Goal: Task Accomplishment & Management: Manage account settings

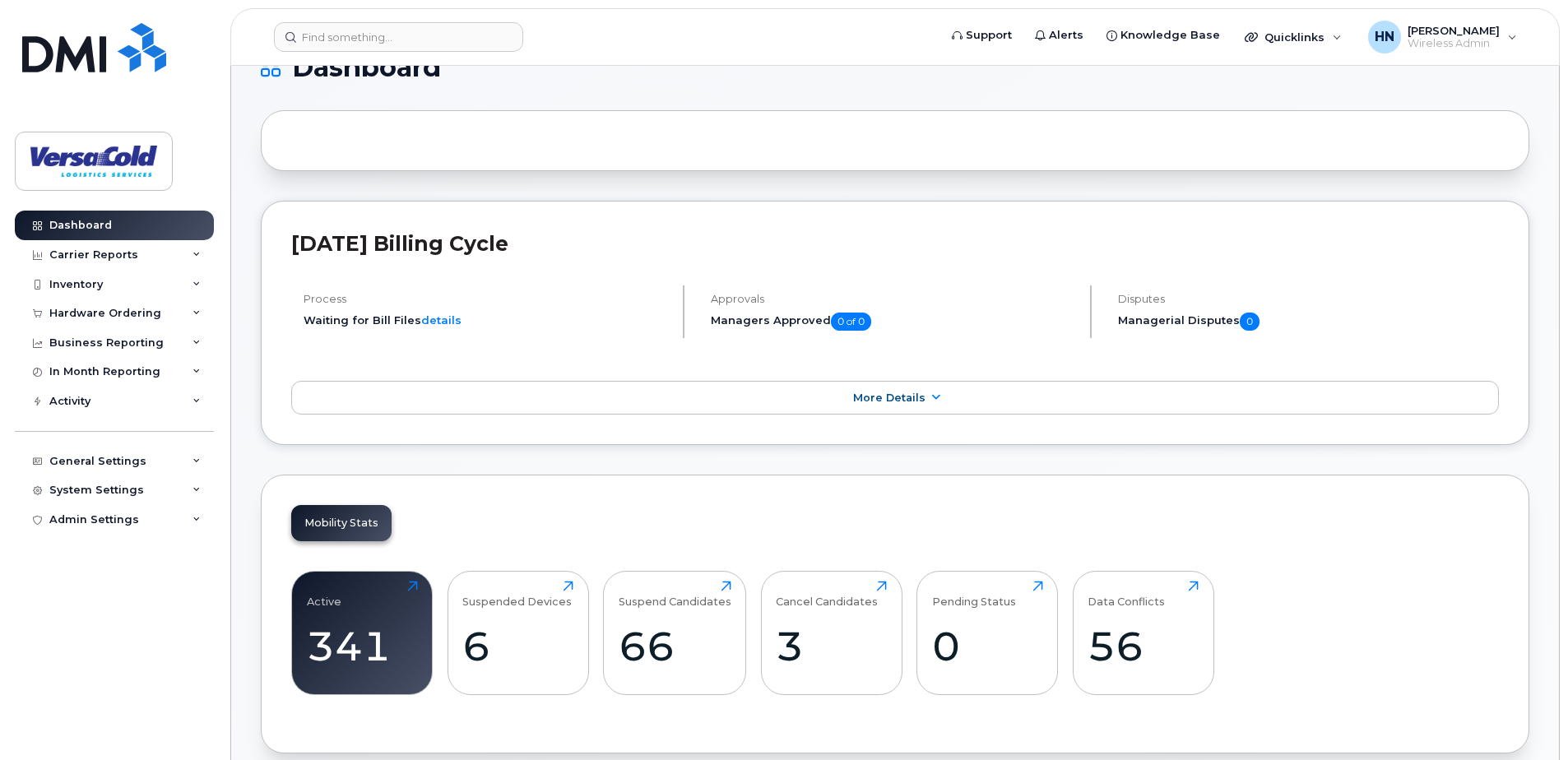
scroll to position [576, 0]
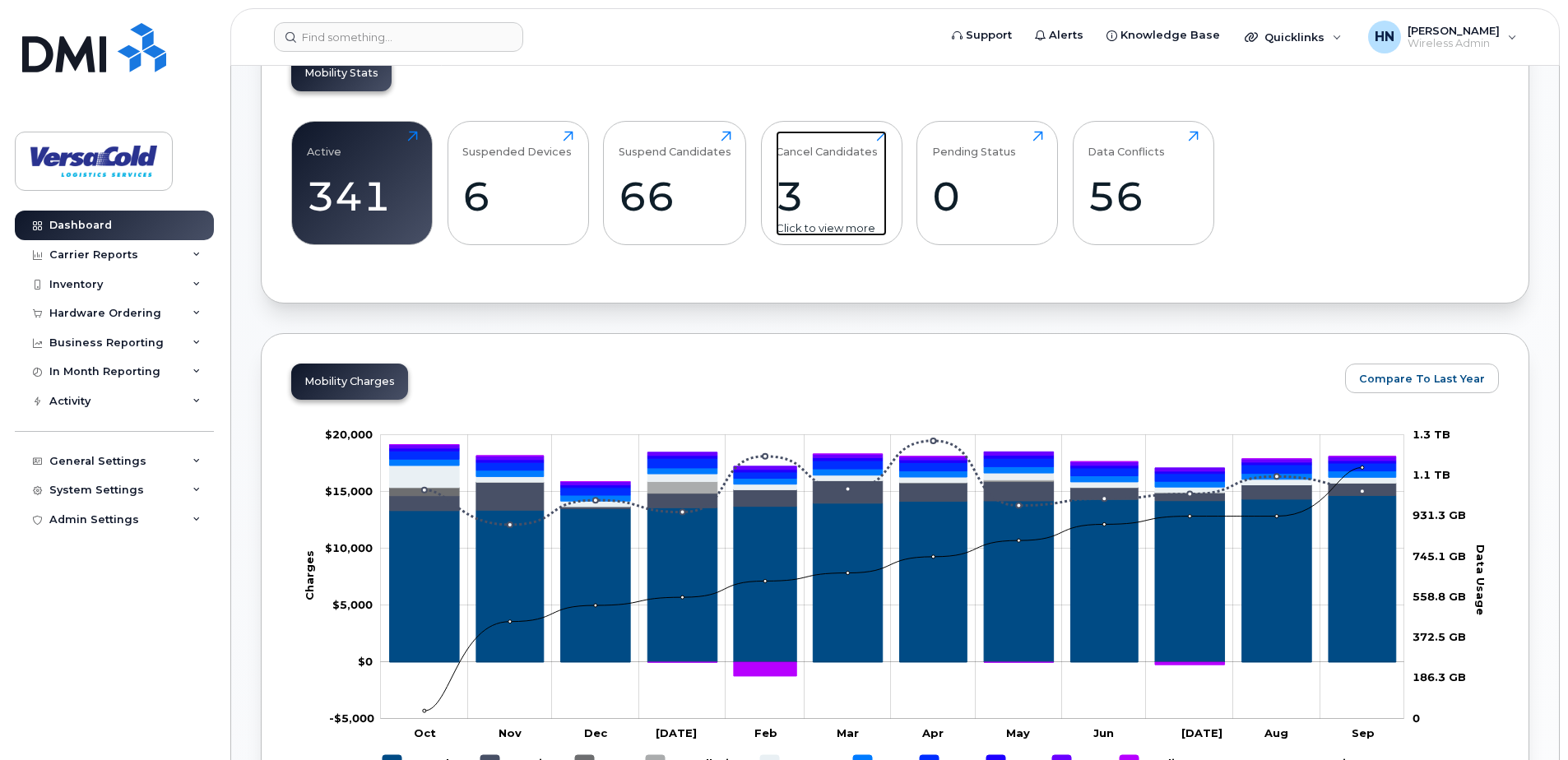
click at [856, 171] on div "Cancel Candidates 3 Click to view more" at bounding box center [831, 183] width 111 height 105
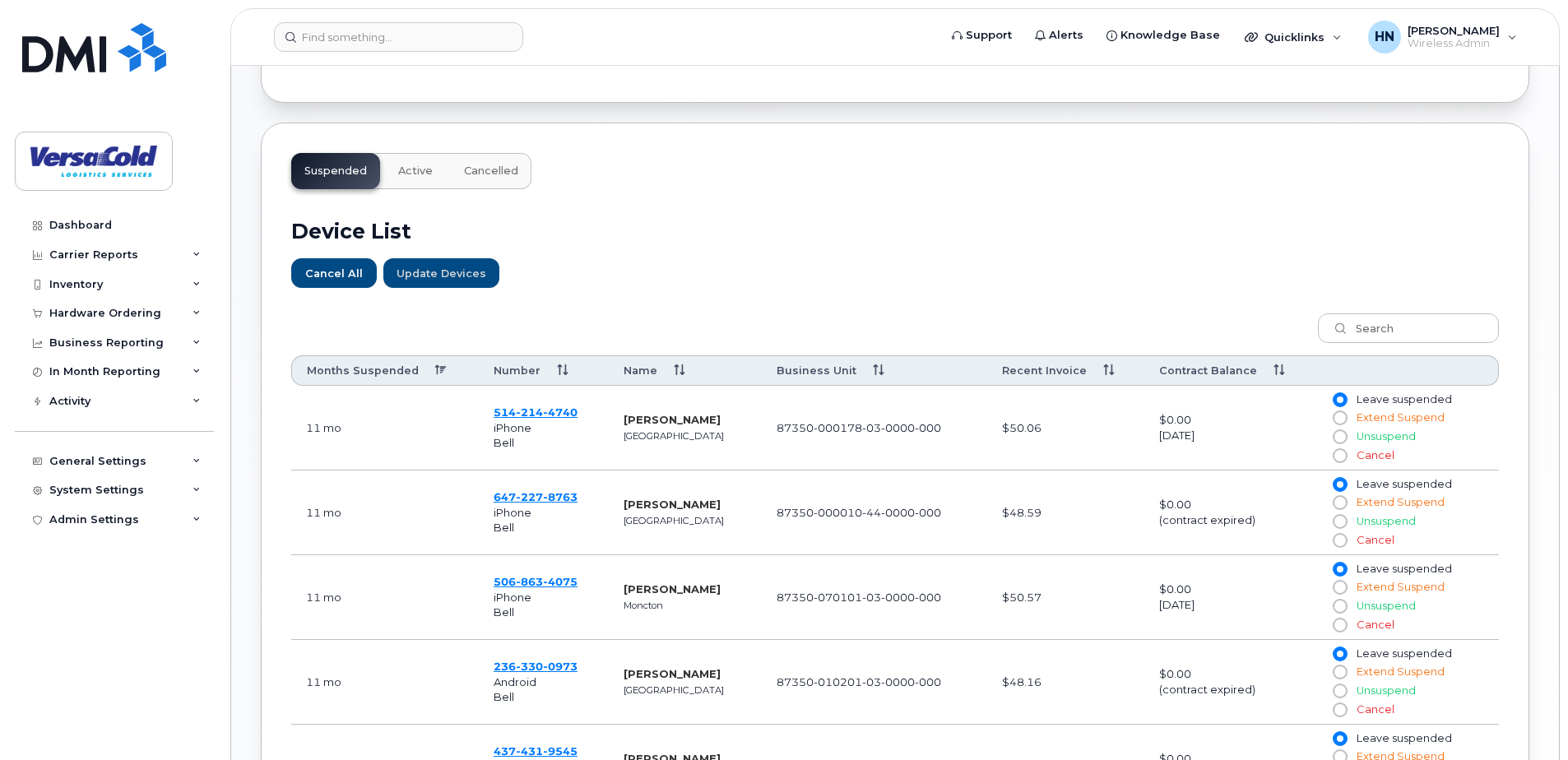
scroll to position [493, 0]
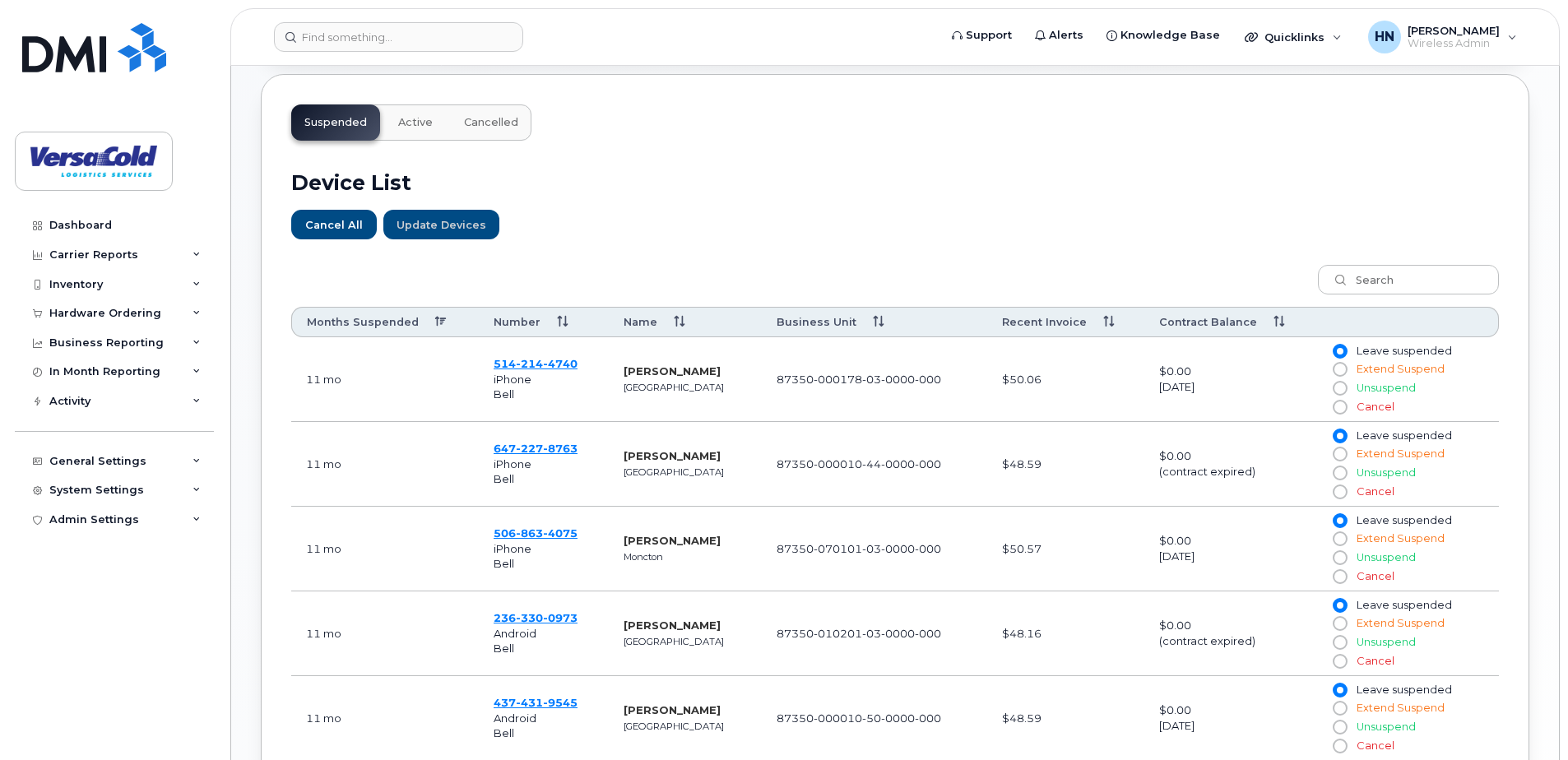
click at [1340, 493] on input "Cancel" at bounding box center [1339, 491] width 13 height 13
radio input "true"
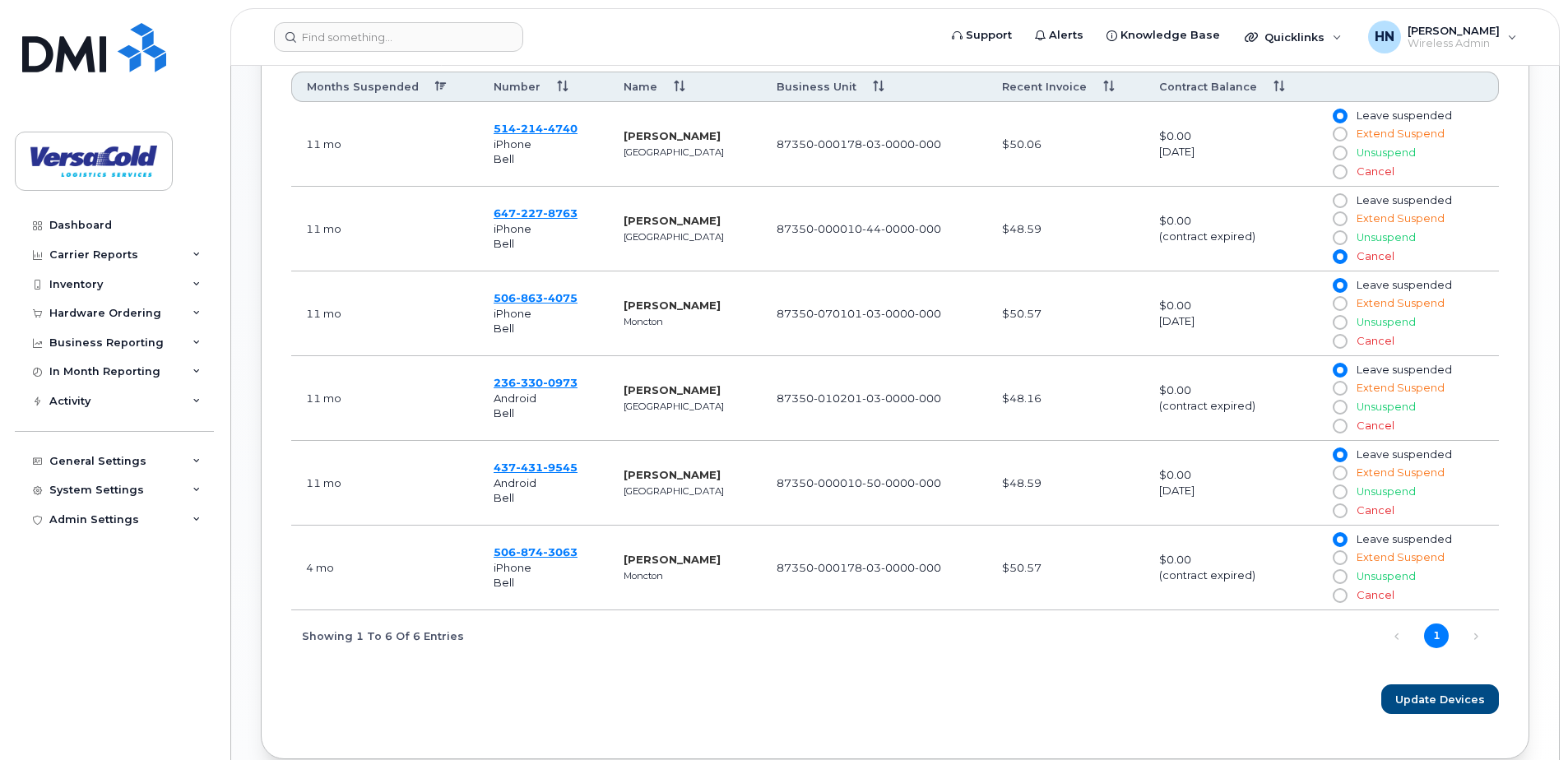
scroll to position [740, 0]
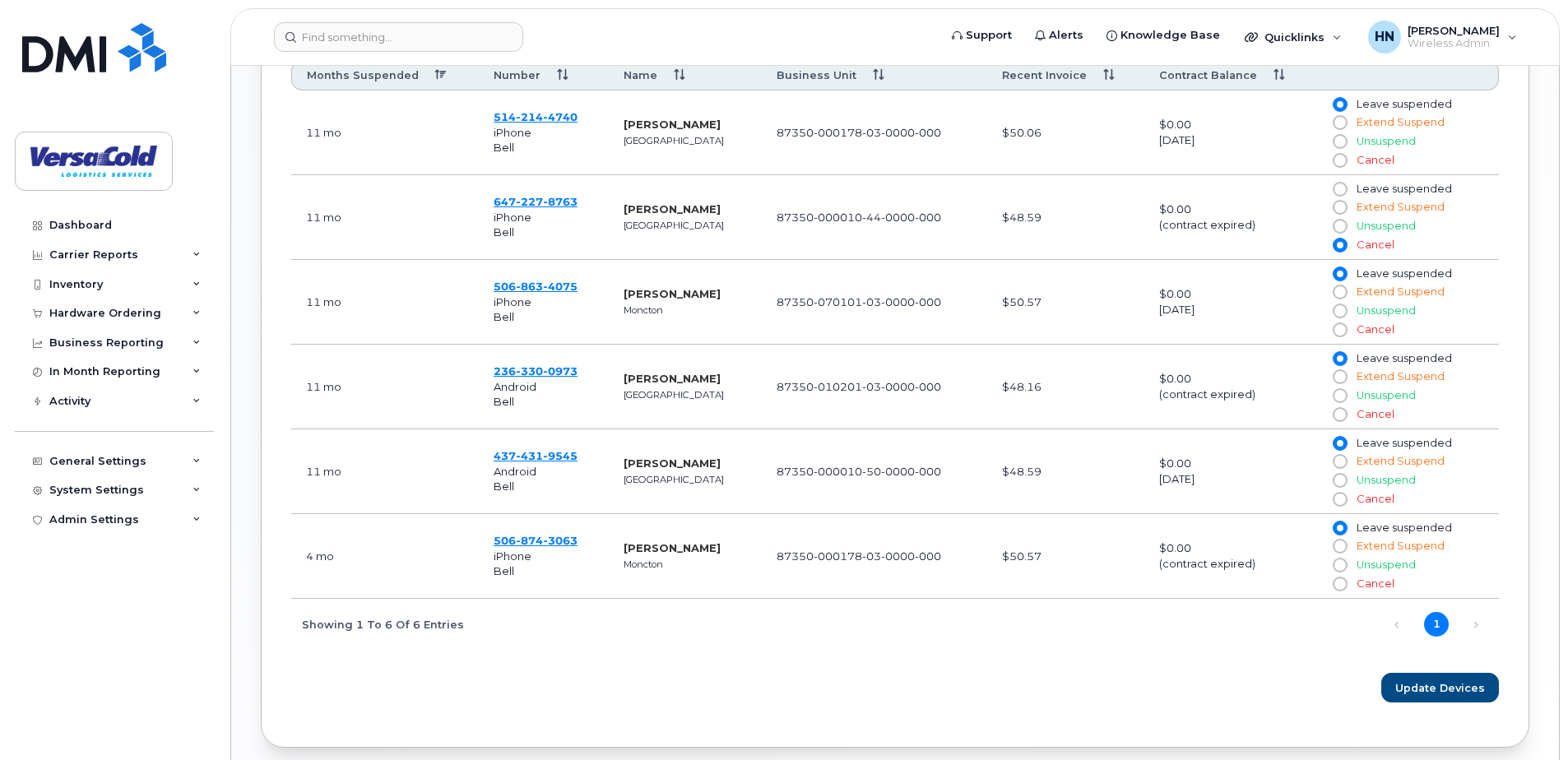
click at [1342, 416] on input "Cancel" at bounding box center [1339, 414] width 13 height 13
radio input "true"
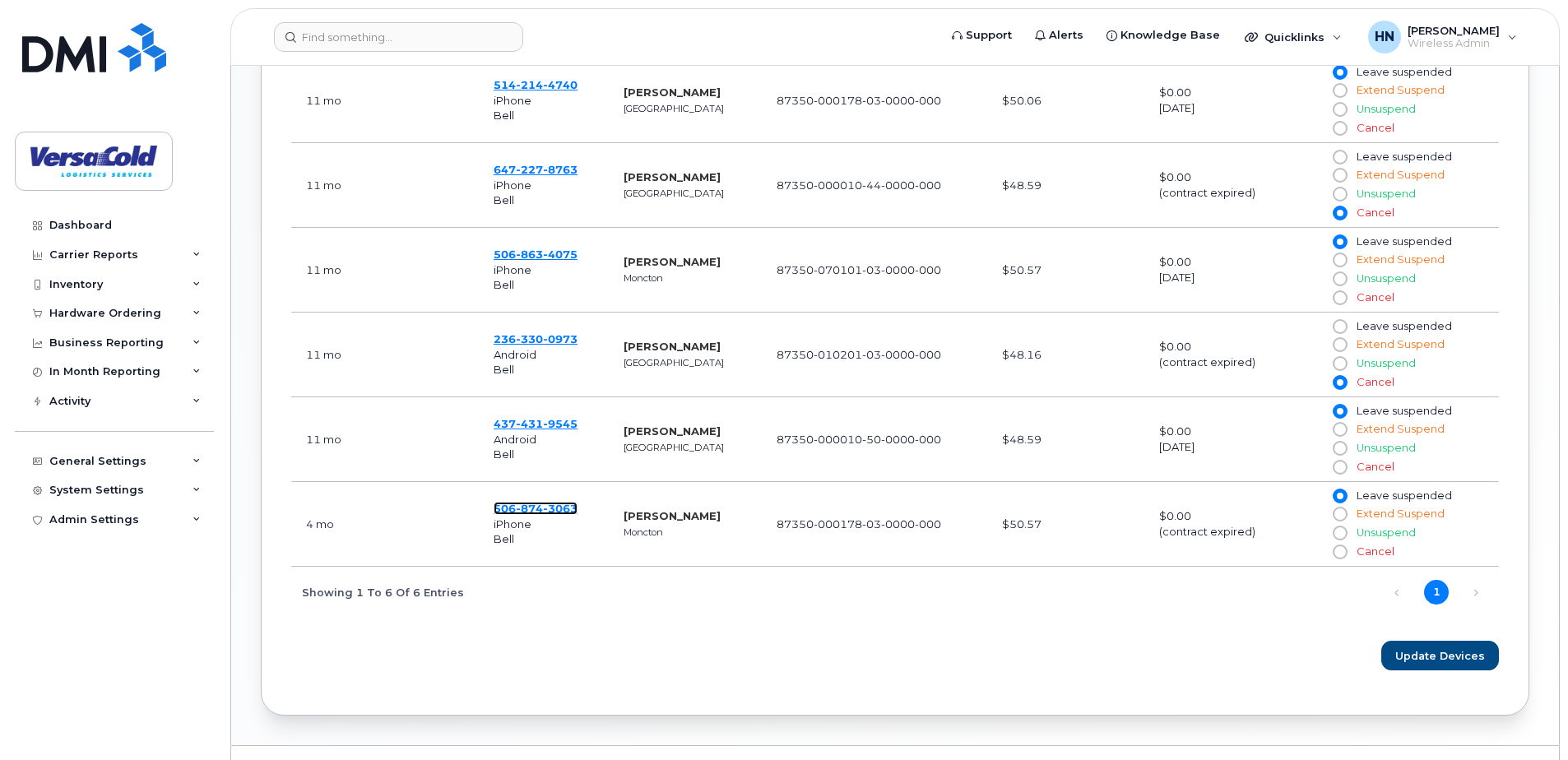
scroll to position [810, 0]
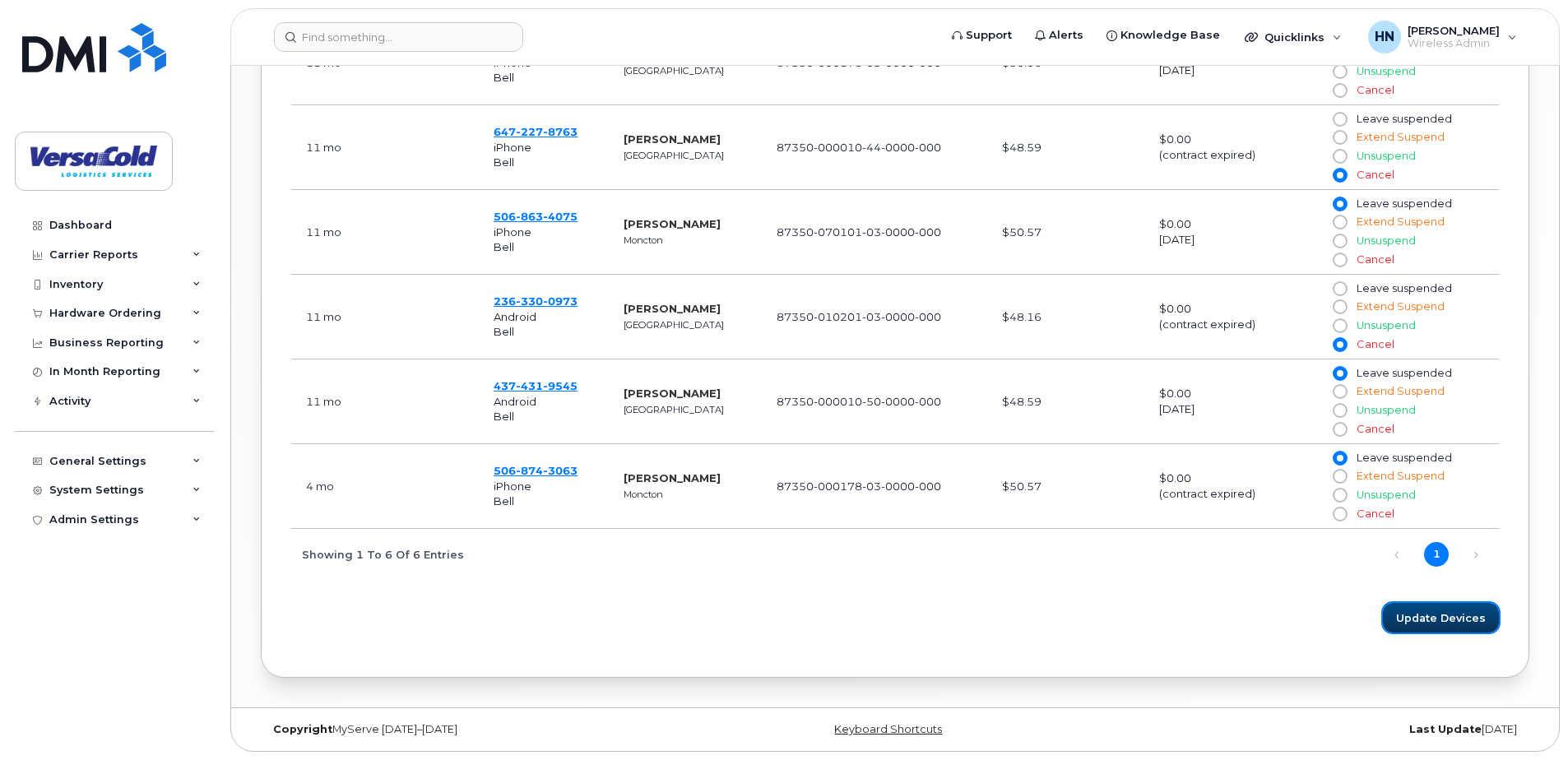
click at [1441, 617] on span "Update Devices" at bounding box center [1441, 618] width 90 height 16
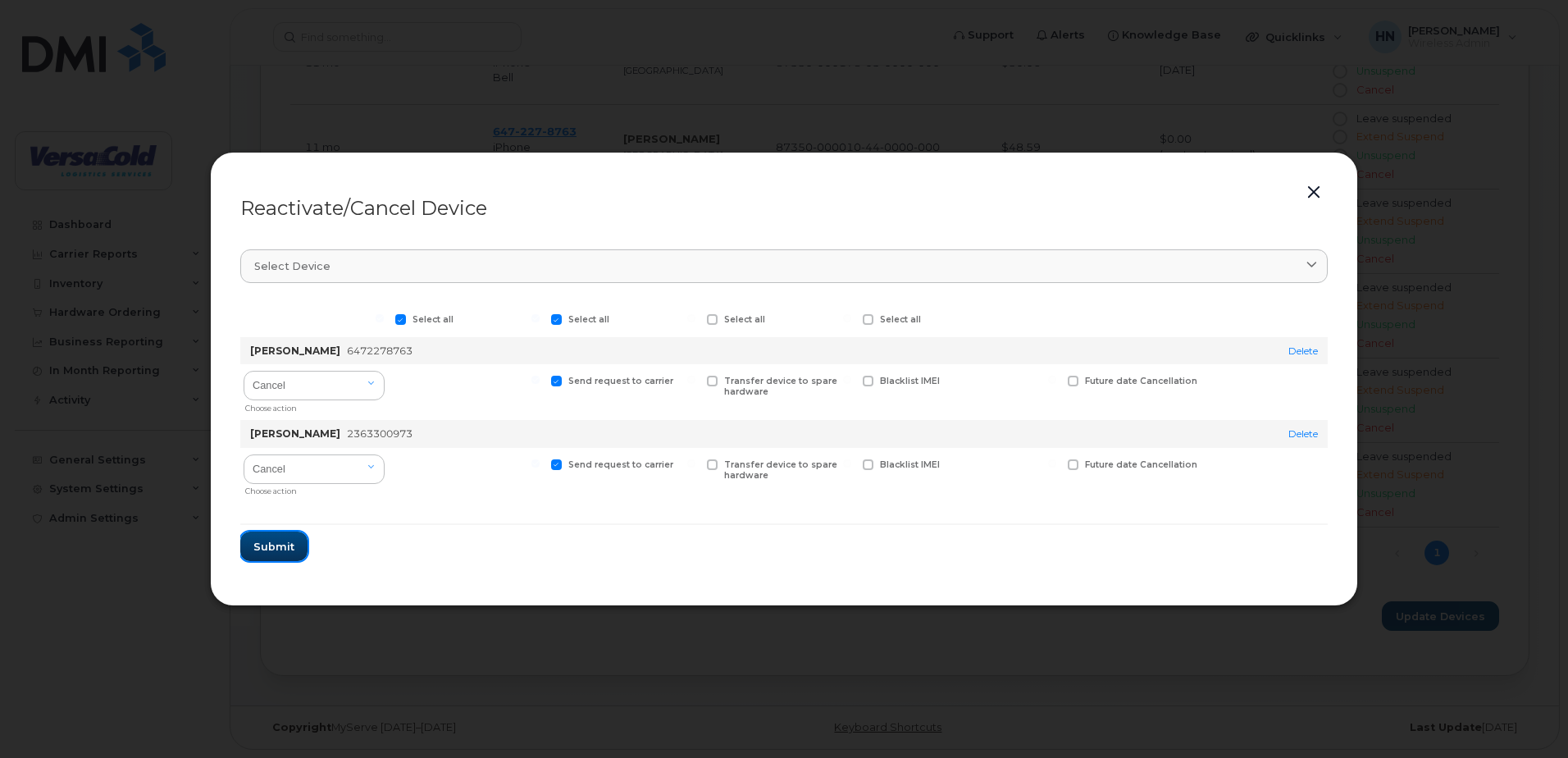
drag, startPoint x: 286, startPoint y: 545, endPoint x: 353, endPoint y: 555, distance: 67.7
click at [353, 555] on form "Select all Select all Select all Select all Sheldon Callender 6472278763 Delete…" at bounding box center [784, 432] width 1088 height 259
click at [283, 543] on span "Submit" at bounding box center [273, 546] width 41 height 16
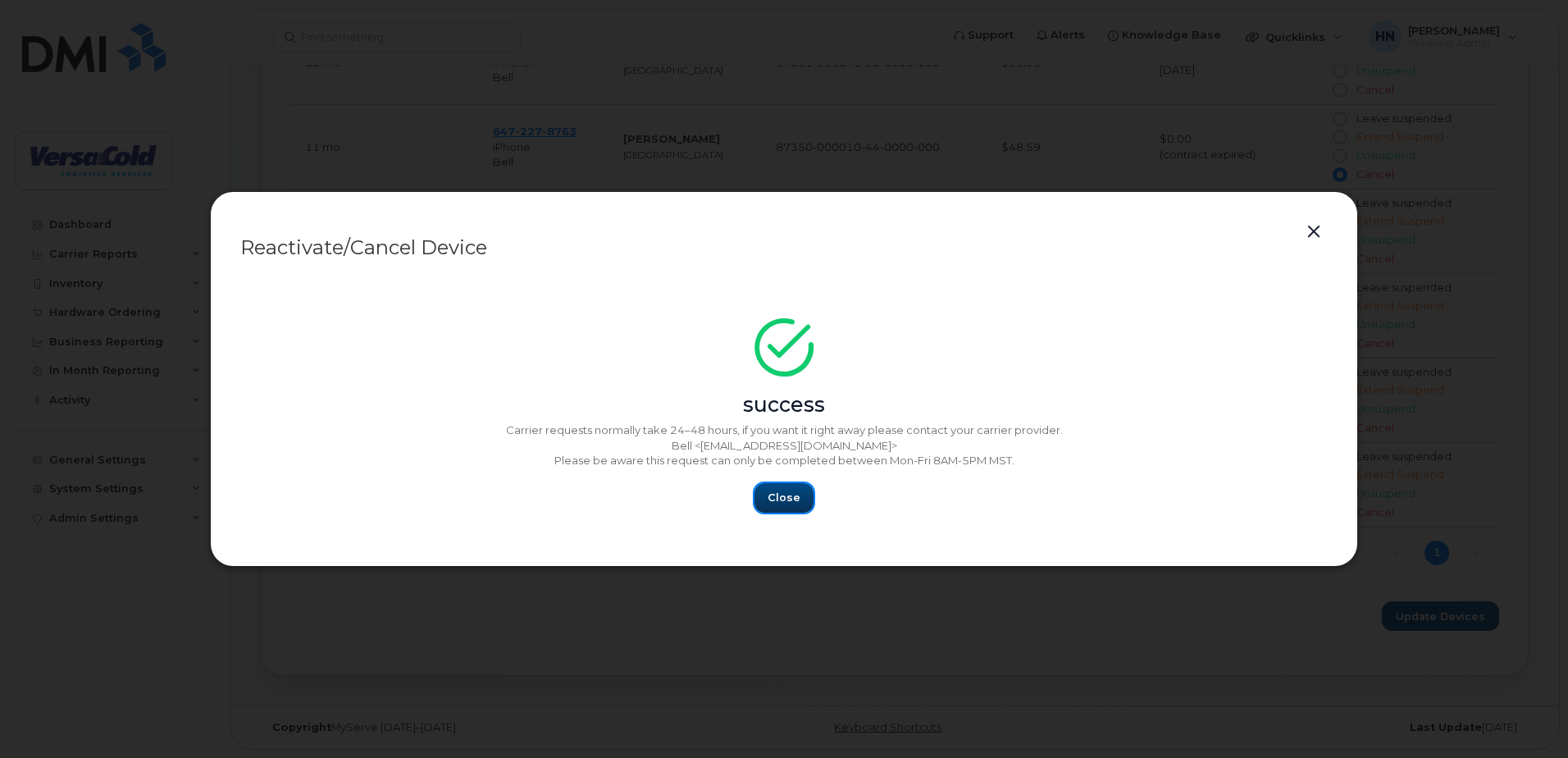
click at [794, 493] on span "Close" at bounding box center [784, 497] width 33 height 16
click at [786, 496] on span "Close" at bounding box center [784, 497] width 33 height 16
click at [779, 498] on span "Close" at bounding box center [784, 497] width 33 height 16
click at [1312, 233] on button "button" at bounding box center [1314, 231] width 25 height 23
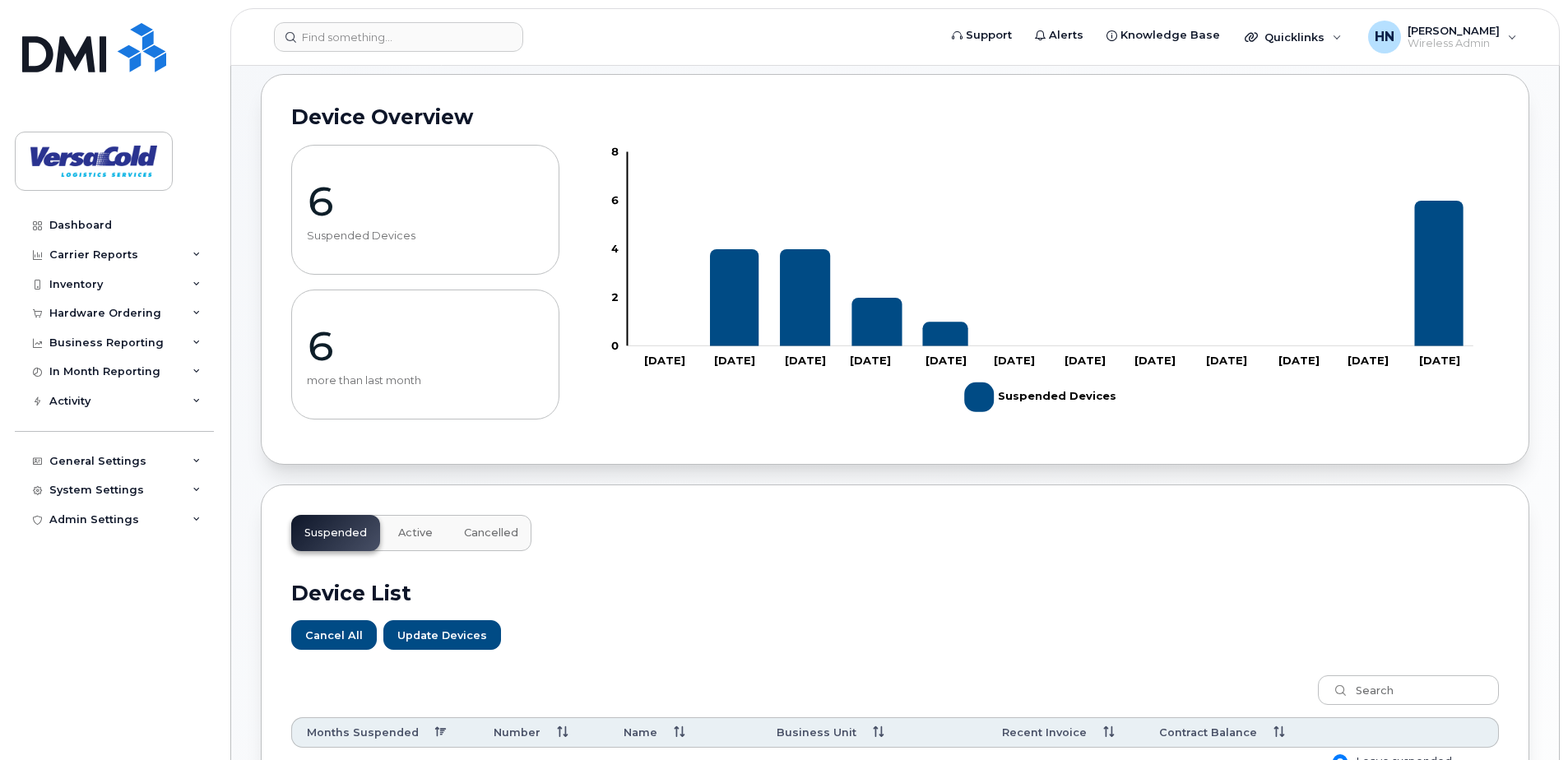
scroll to position [0, 0]
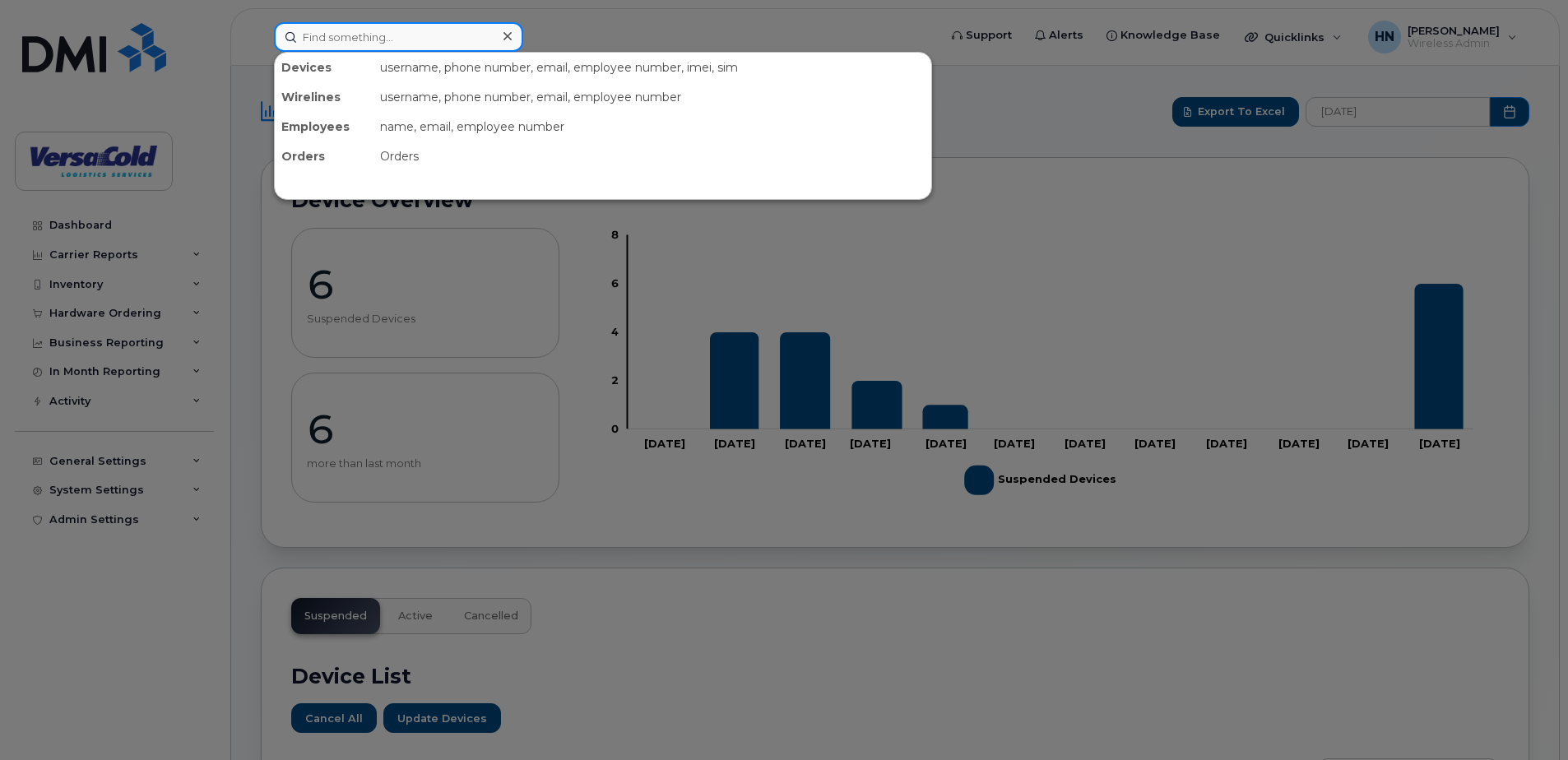
click at [406, 39] on input at bounding box center [399, 37] width 249 height 29
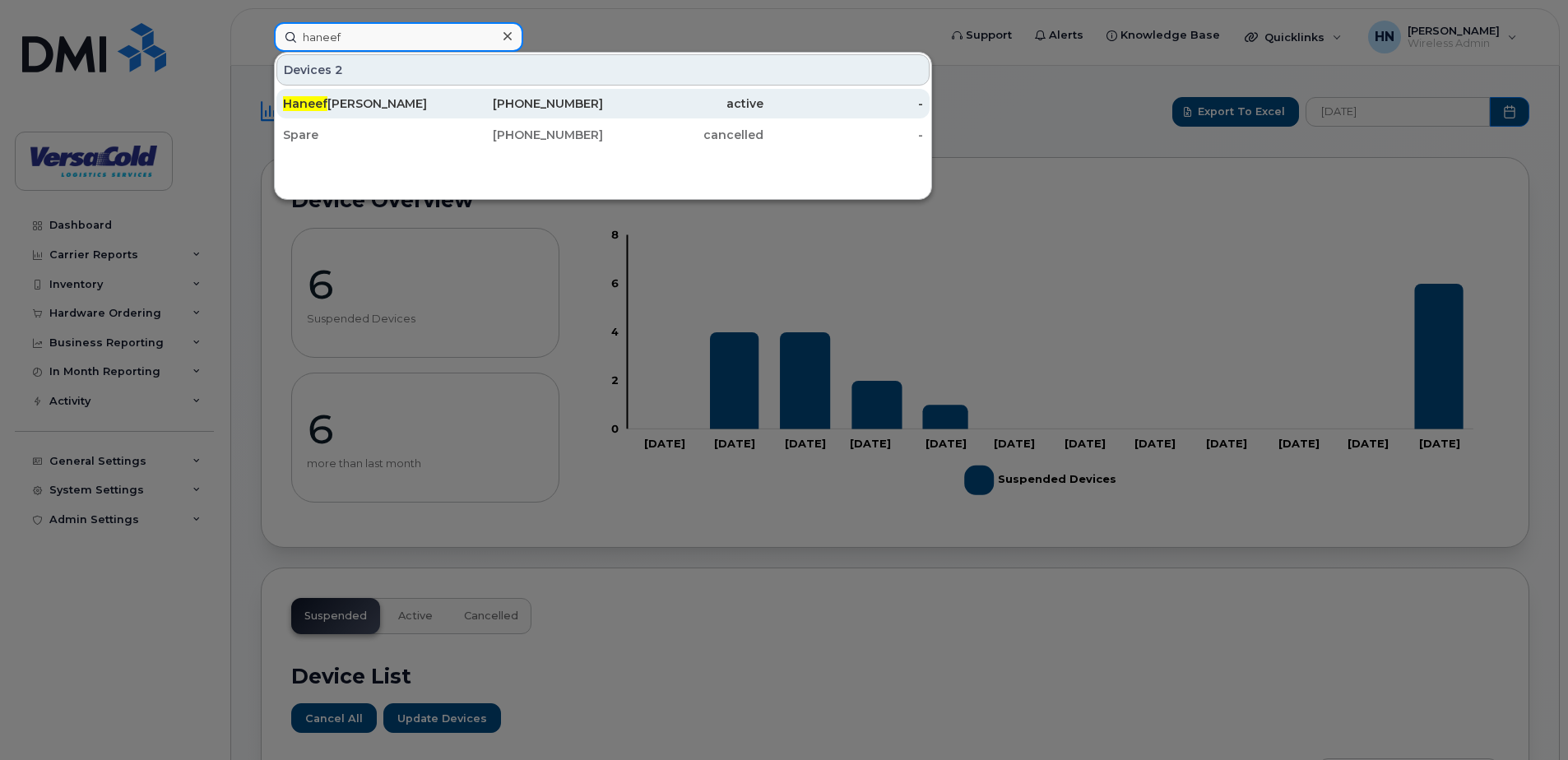
type input "haneef"
click at [488, 94] on div "905-516-9999" at bounding box center [524, 104] width 160 height 29
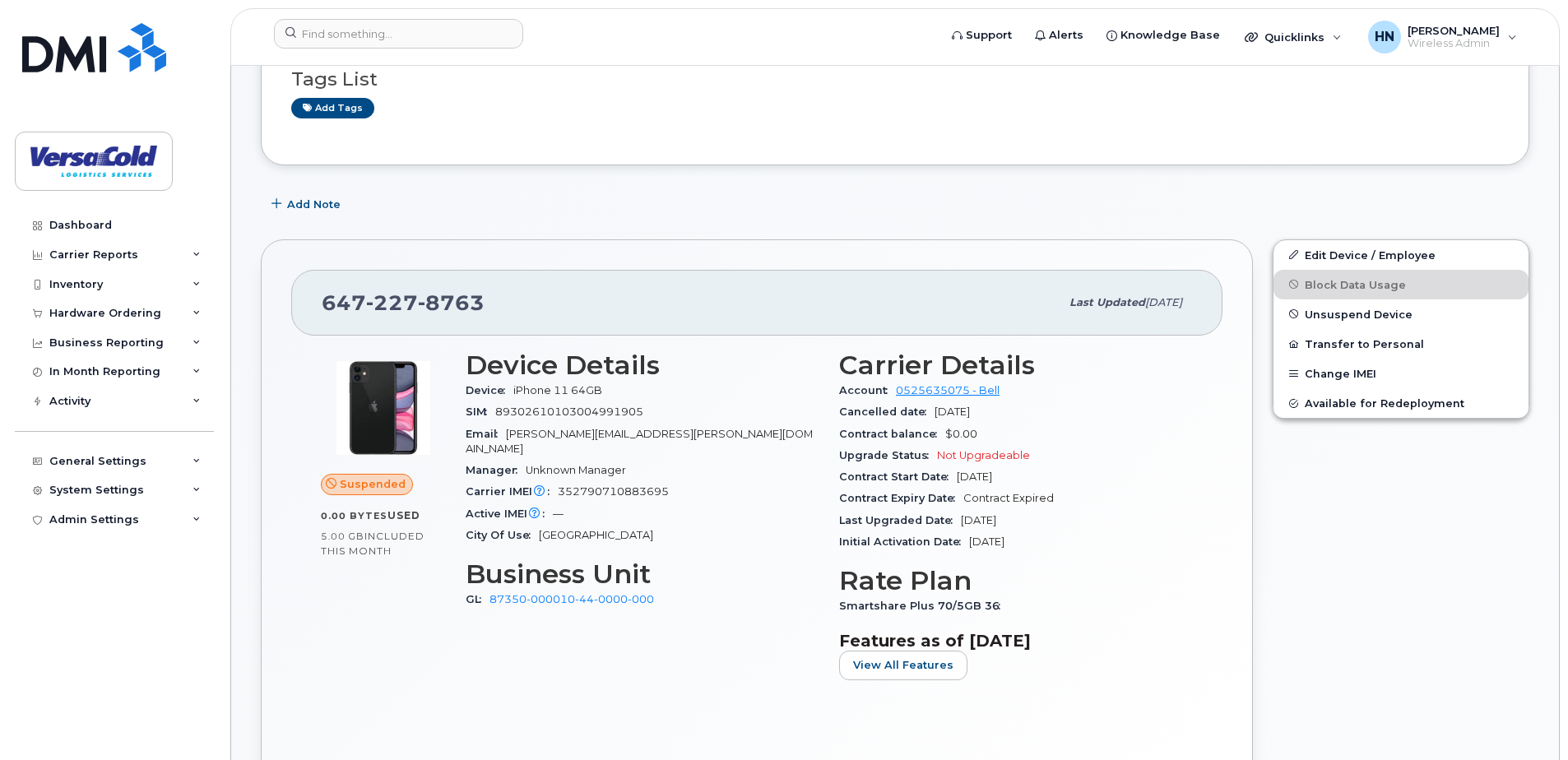
scroll to position [329, 0]
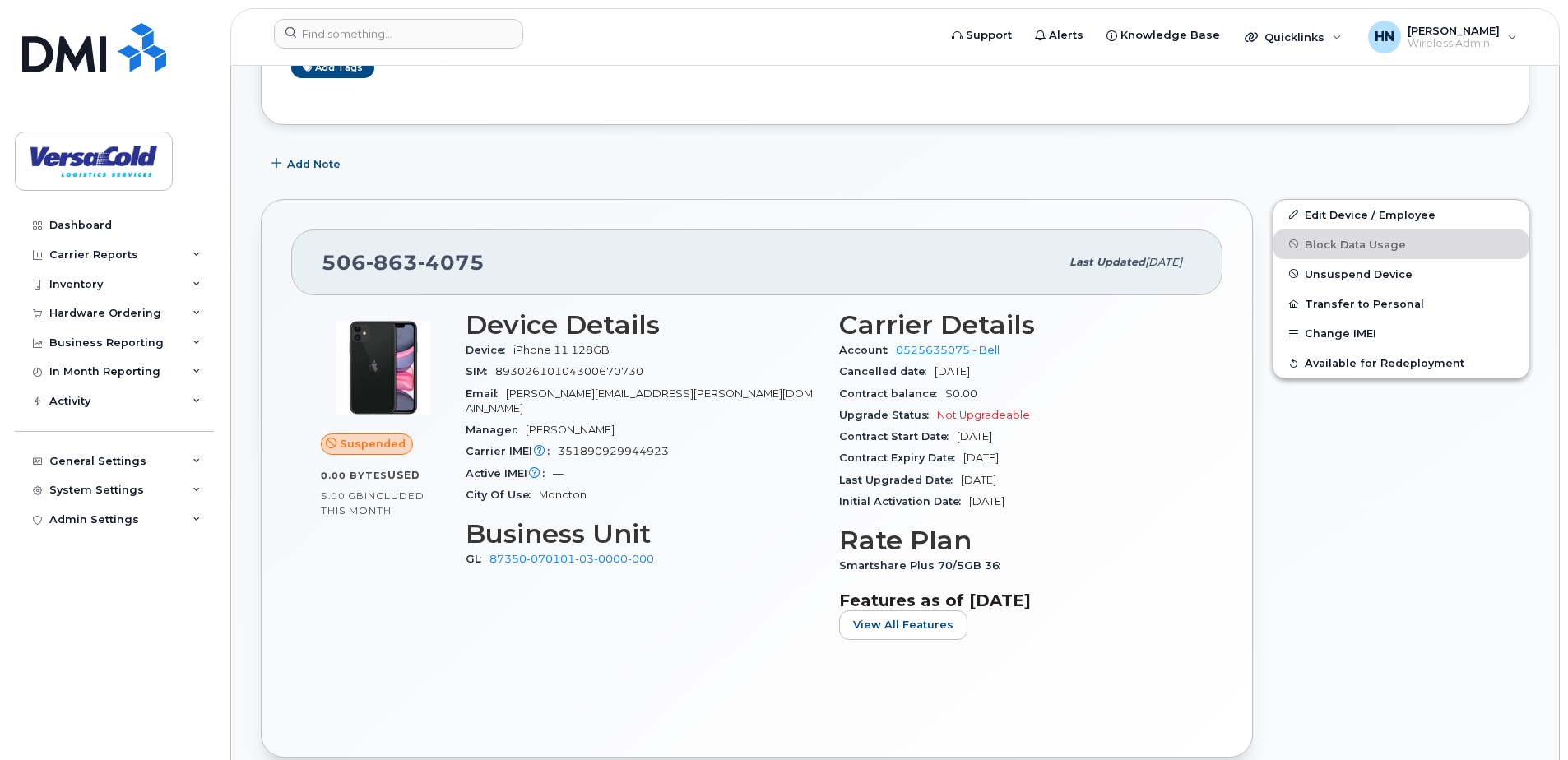
scroll to position [493, 0]
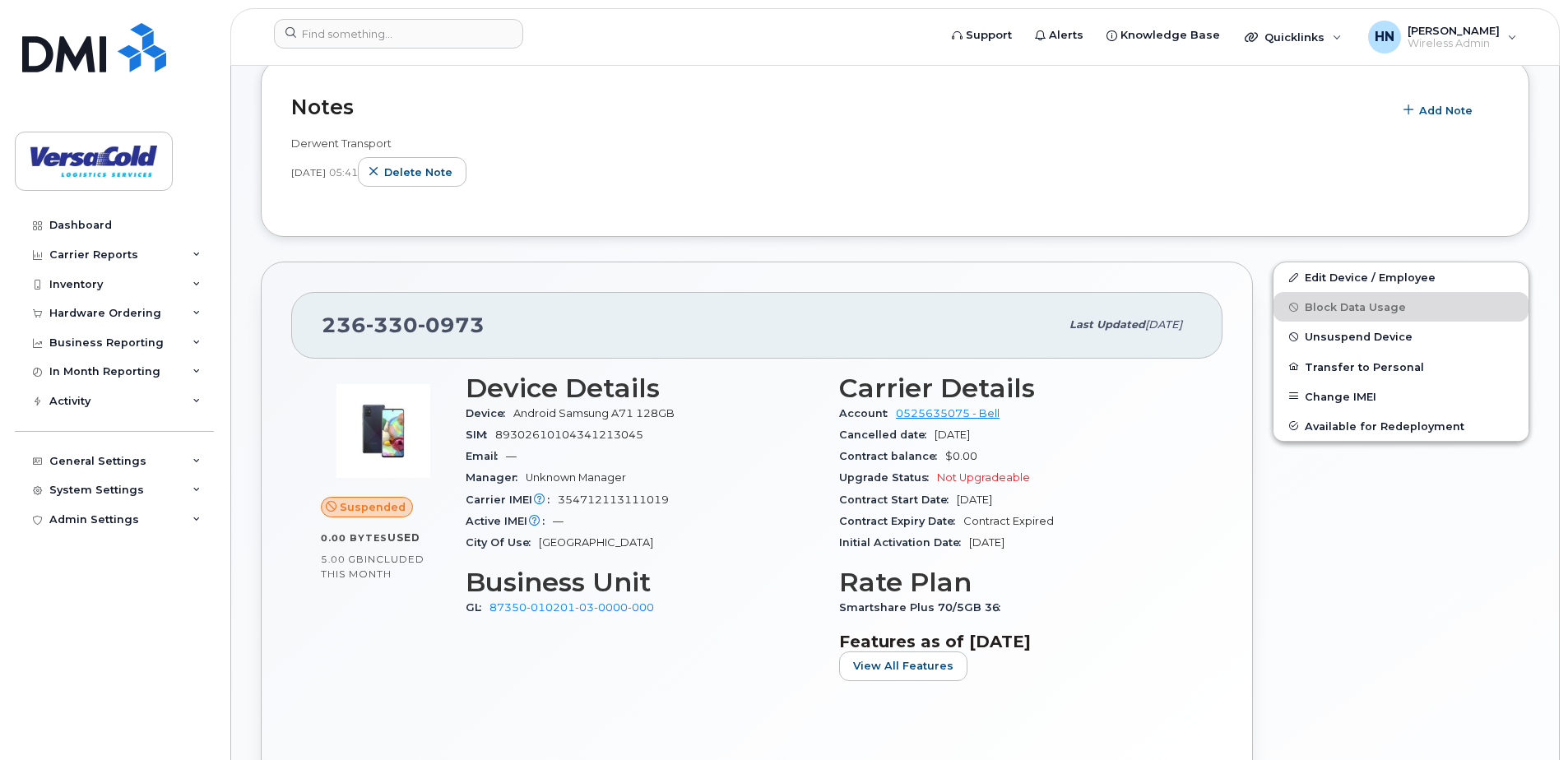
scroll to position [493, 0]
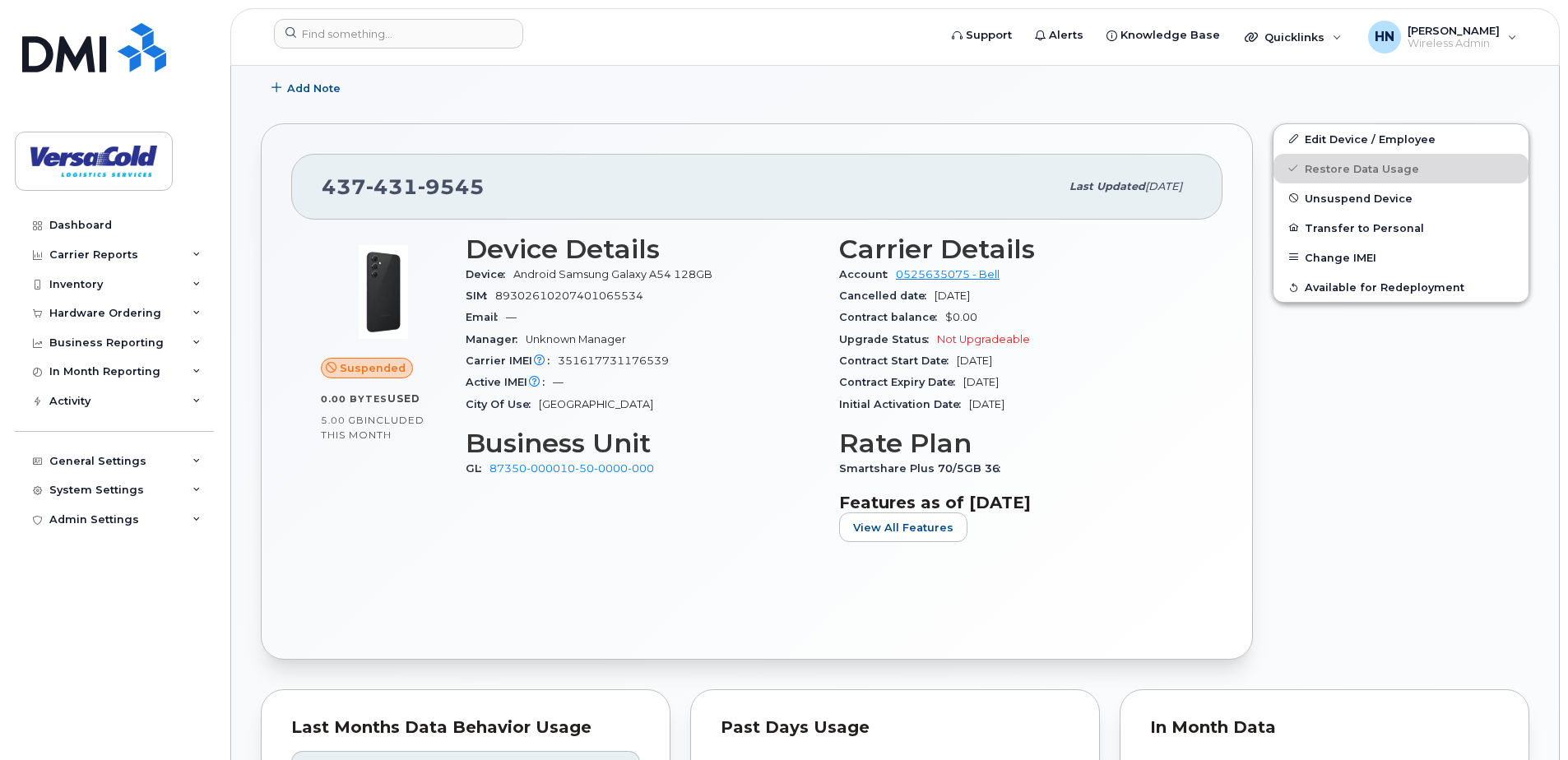
scroll to position [493, 0]
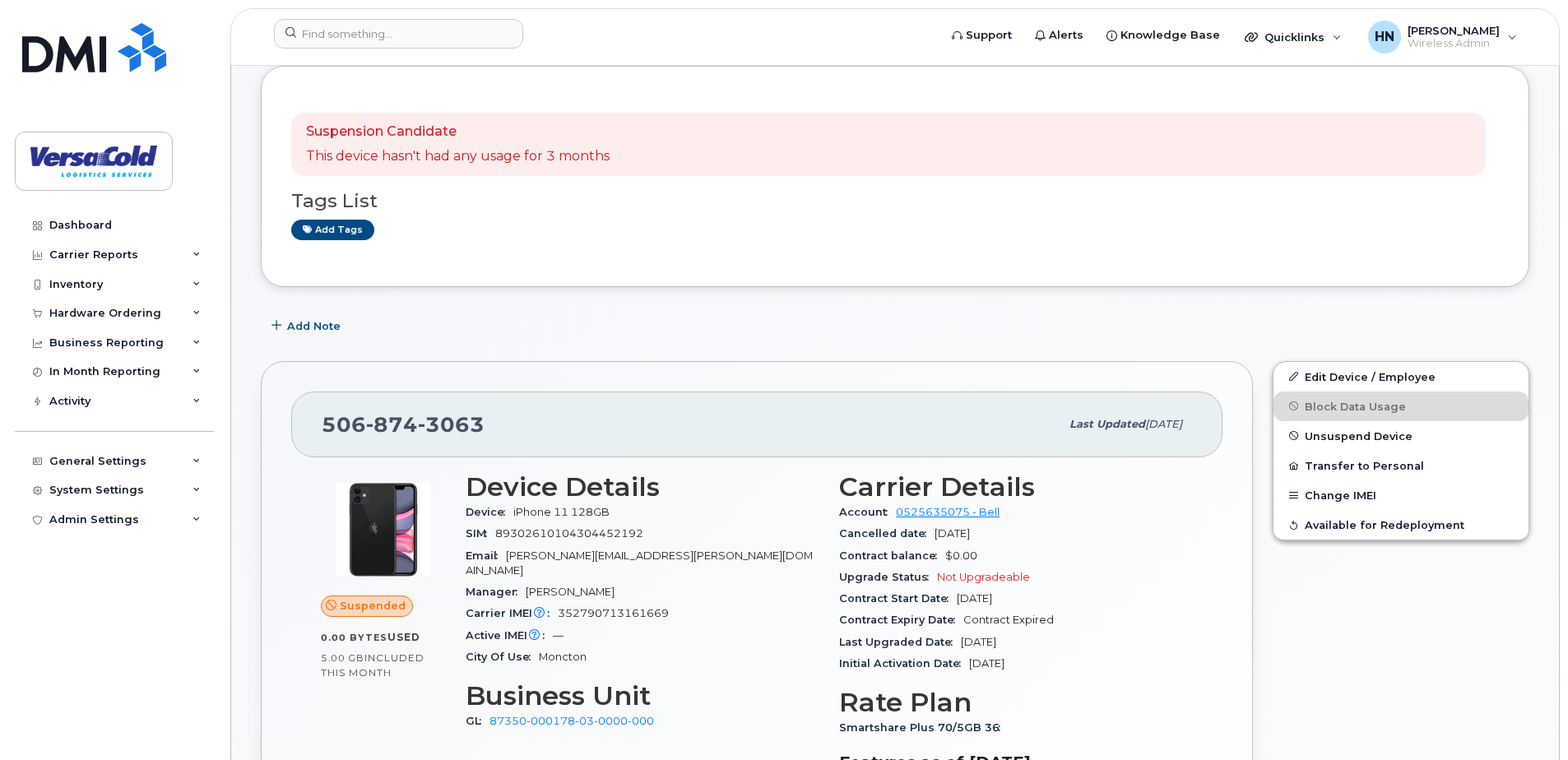
scroll to position [83, 0]
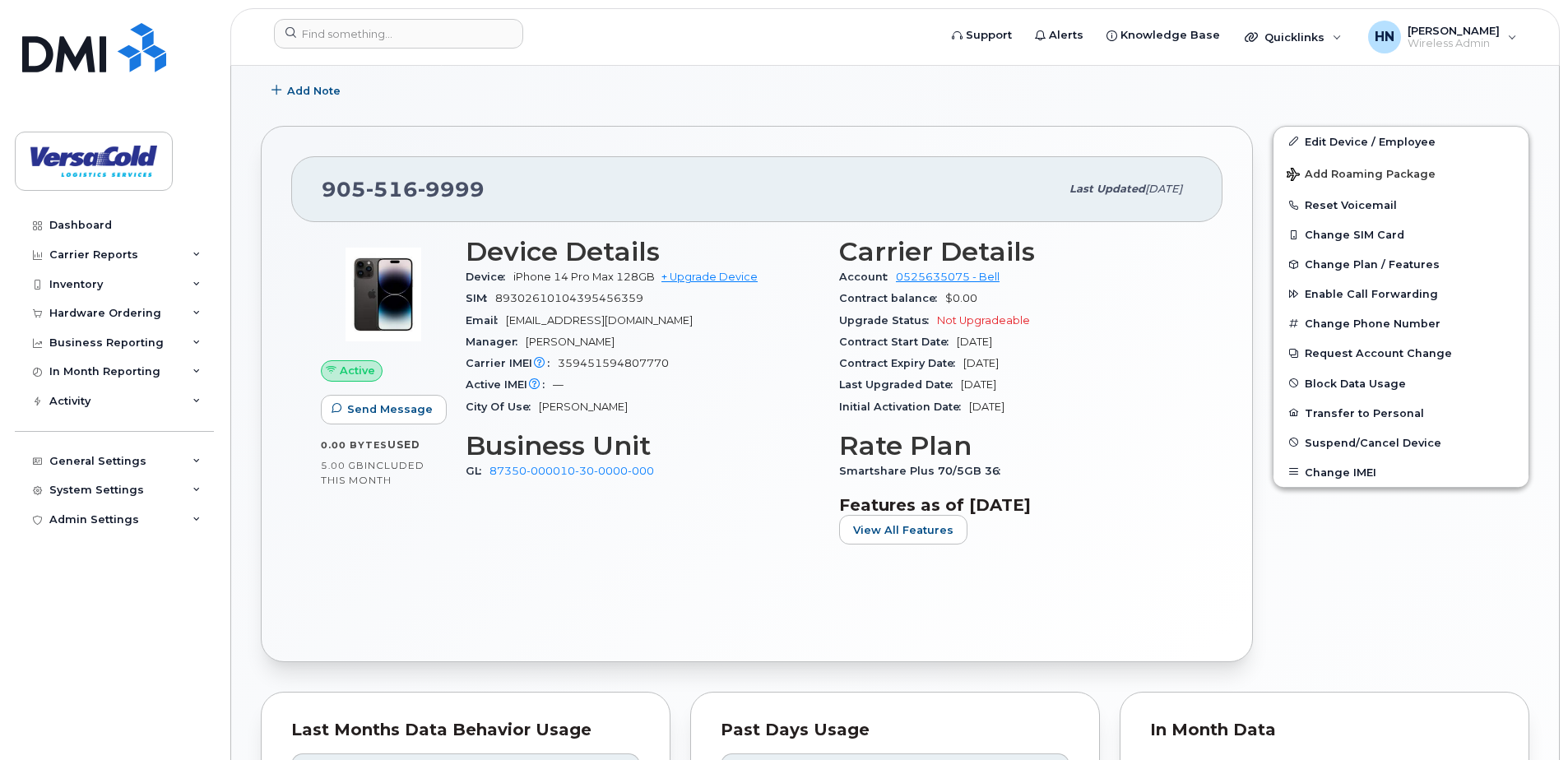
scroll to position [412, 0]
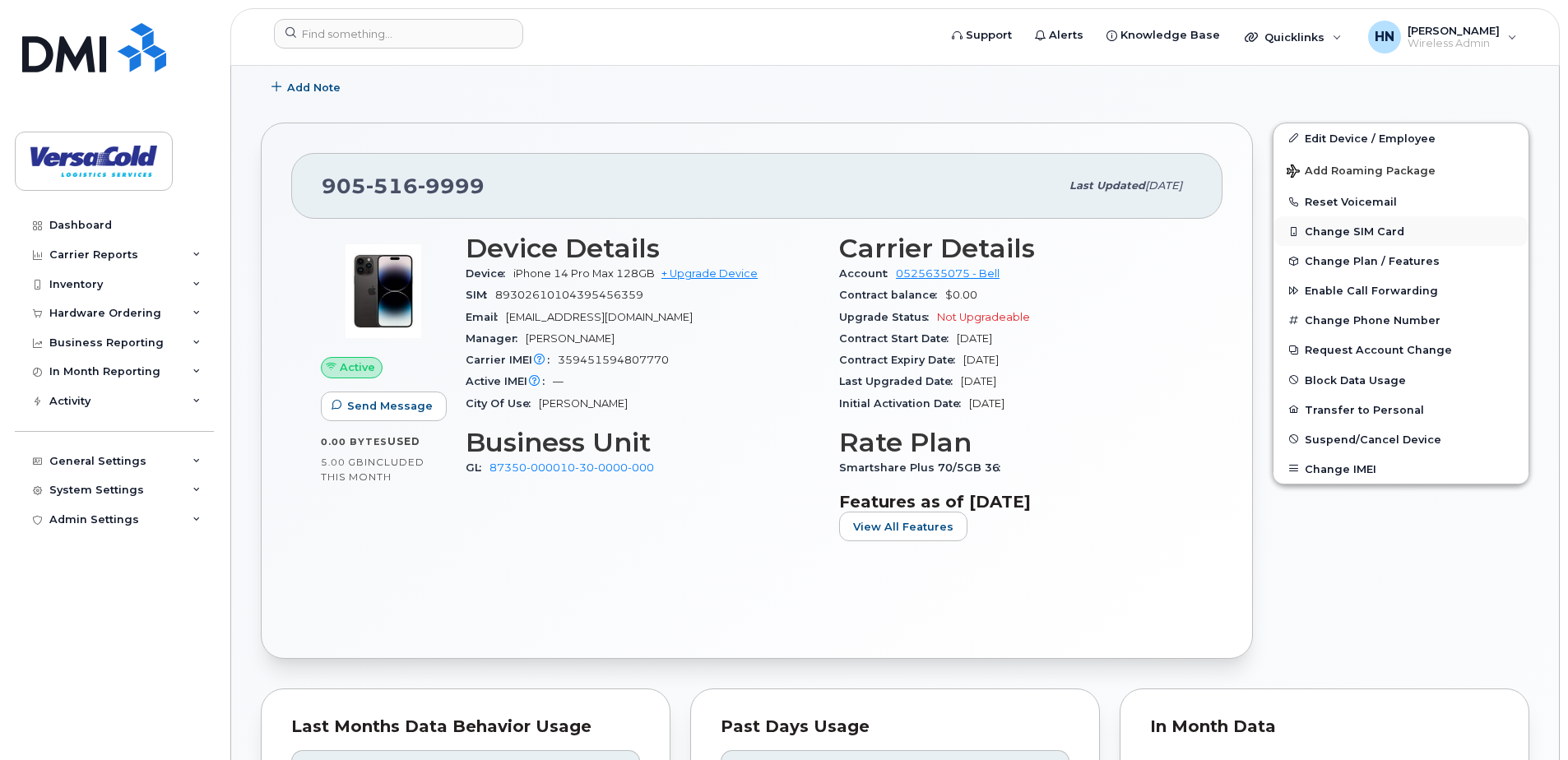
click at [1364, 228] on button "Change SIM Card" at bounding box center [1401, 231] width 255 height 29
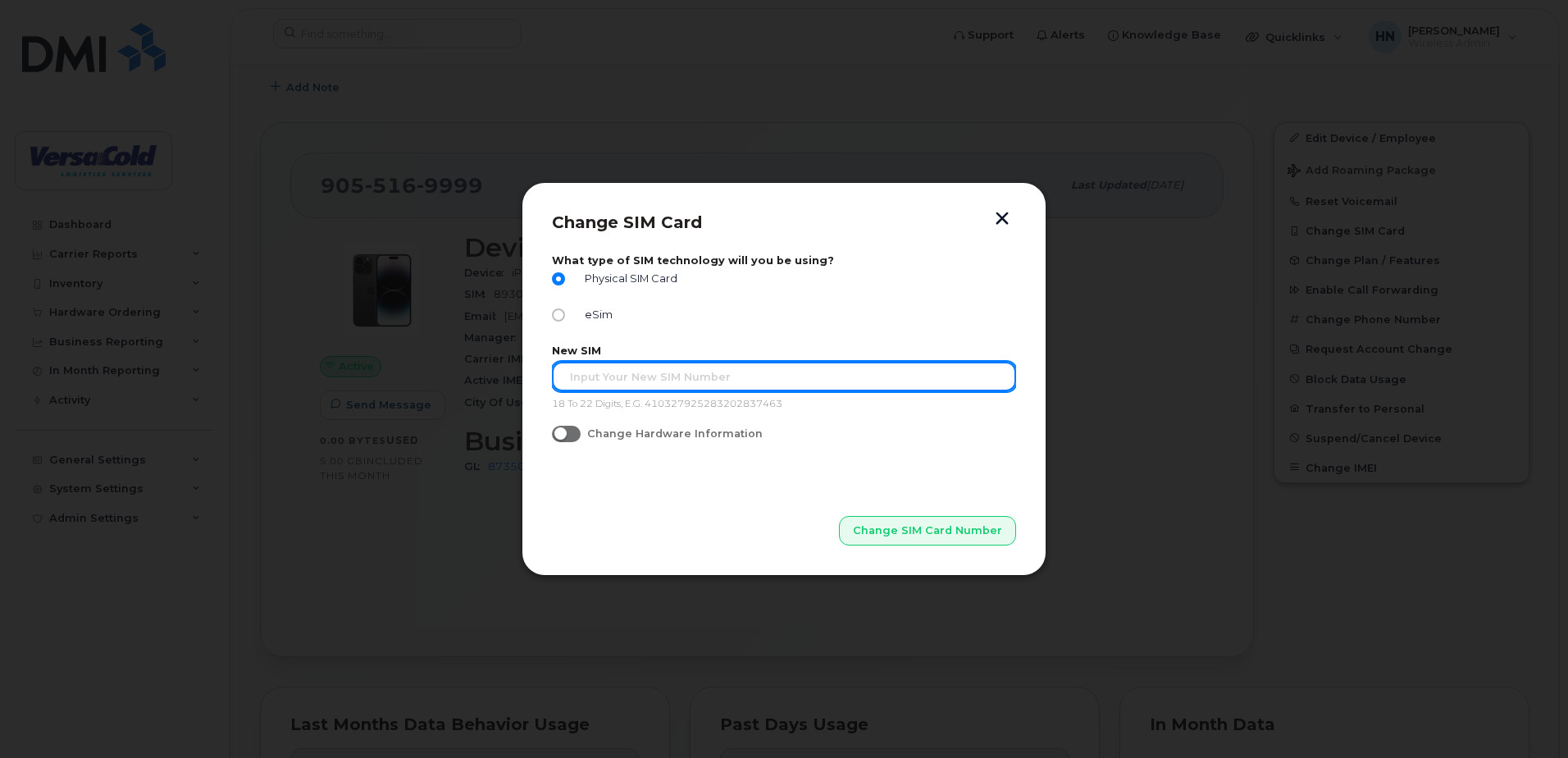
click at [634, 379] on input "text" at bounding box center [784, 377] width 464 height 29
click at [624, 375] on input "text" at bounding box center [784, 377] width 464 height 29
type input "89302610104395456367"
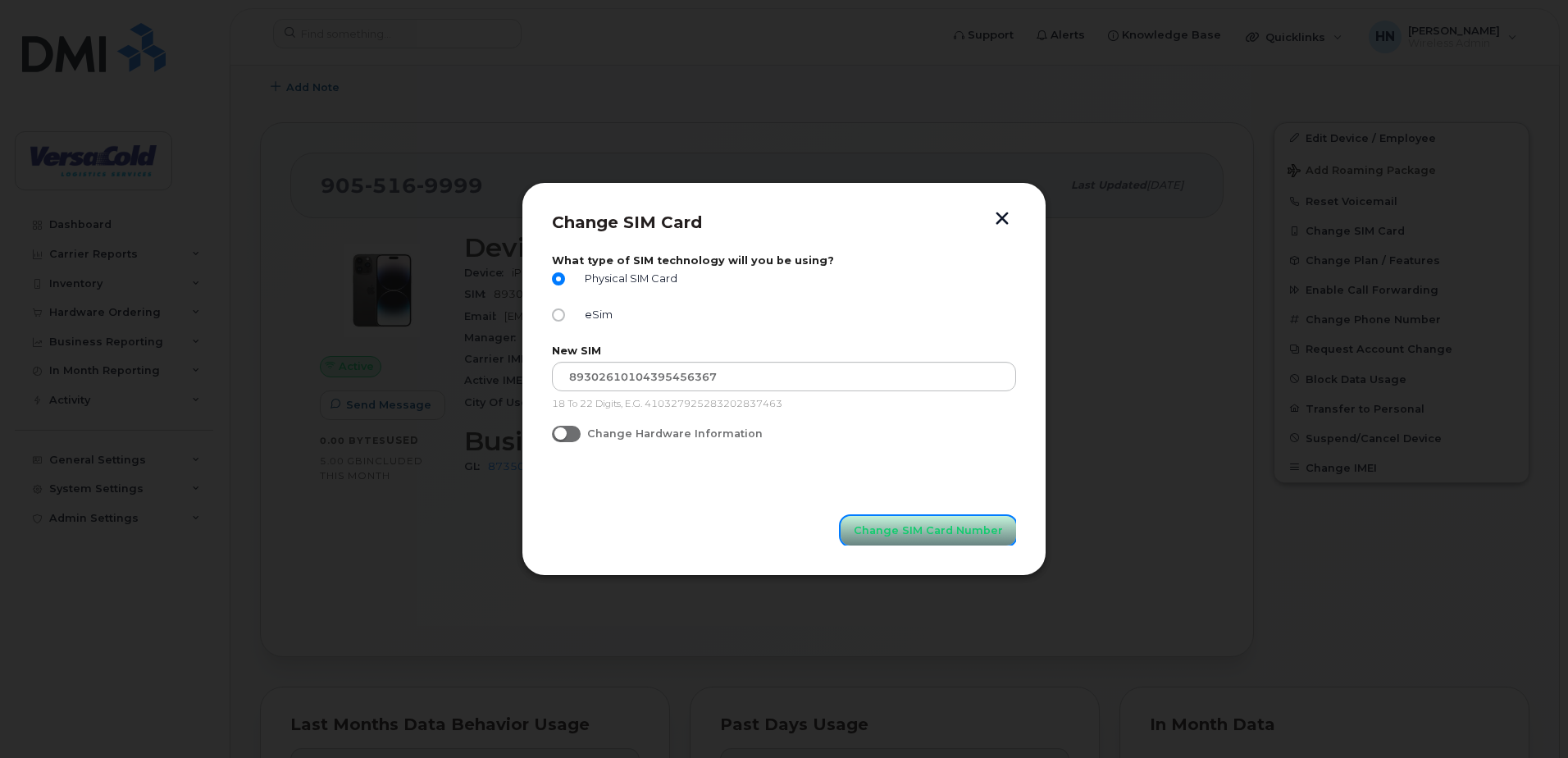
click at [921, 529] on span "Change SIM Card Number" at bounding box center [928, 529] width 149 height 16
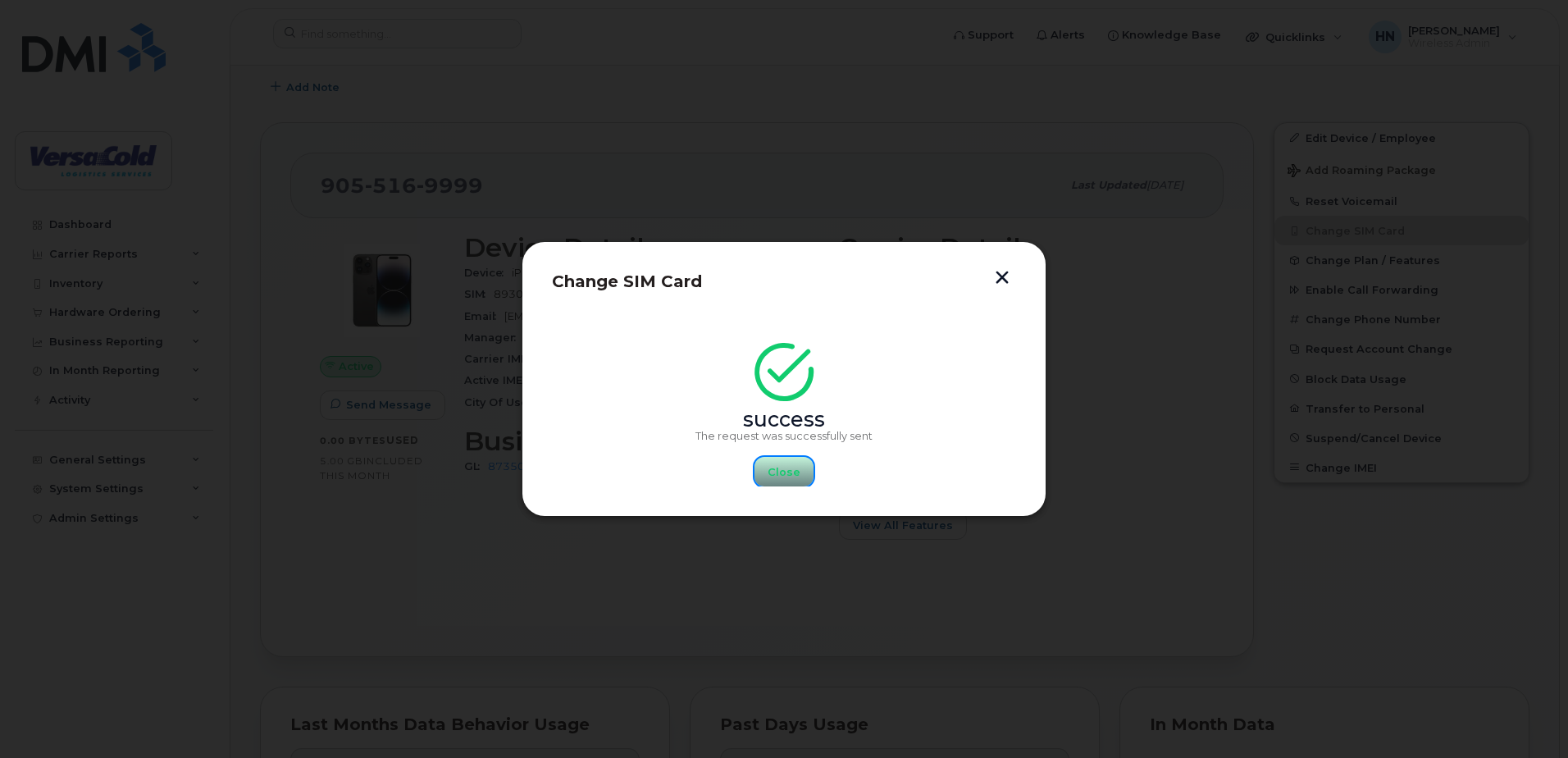
click at [779, 466] on span "Close" at bounding box center [784, 472] width 33 height 16
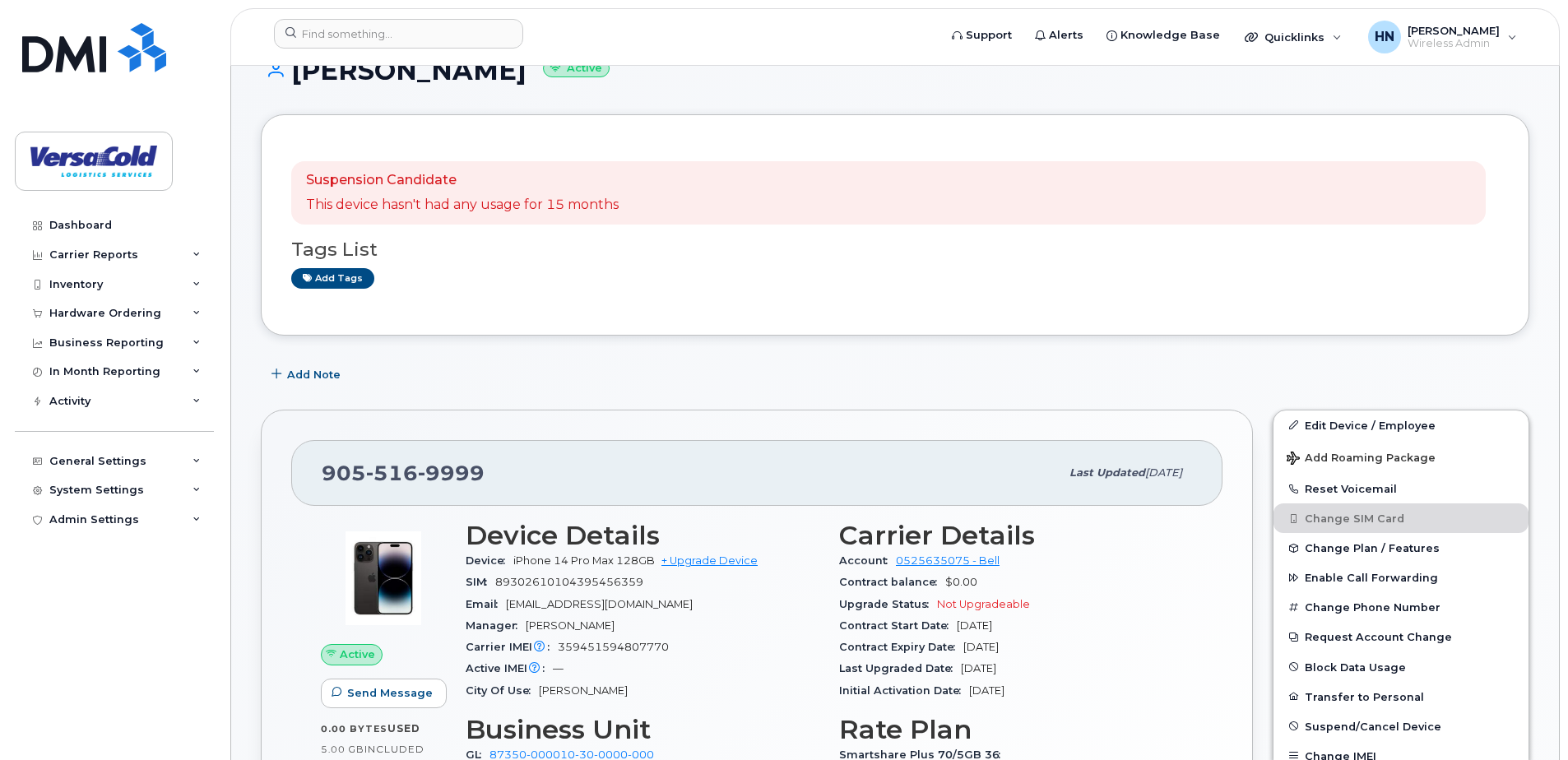
scroll to position [0, 0]
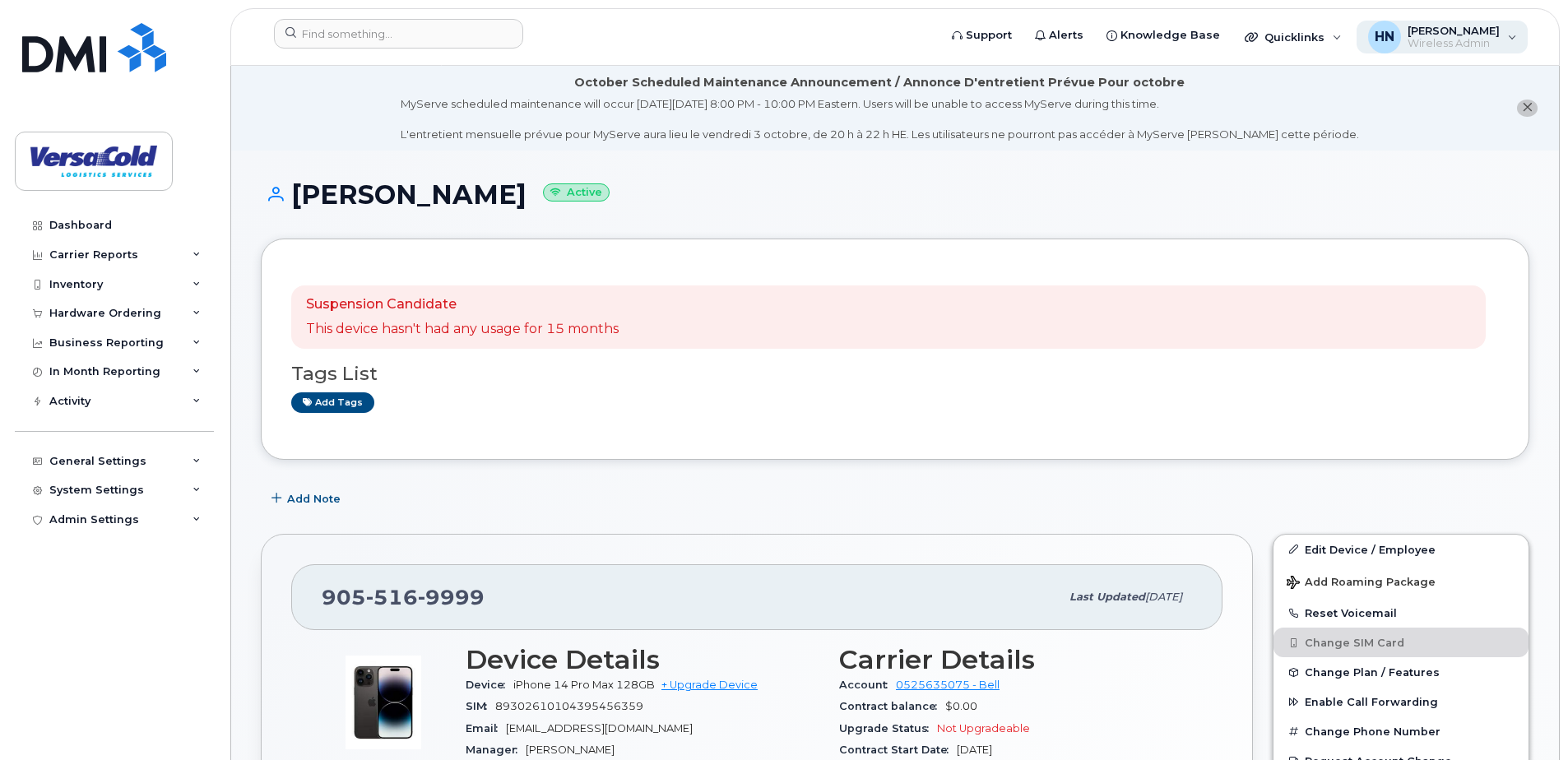
click at [1479, 39] on span "Wireless Admin" at bounding box center [1453, 43] width 92 height 13
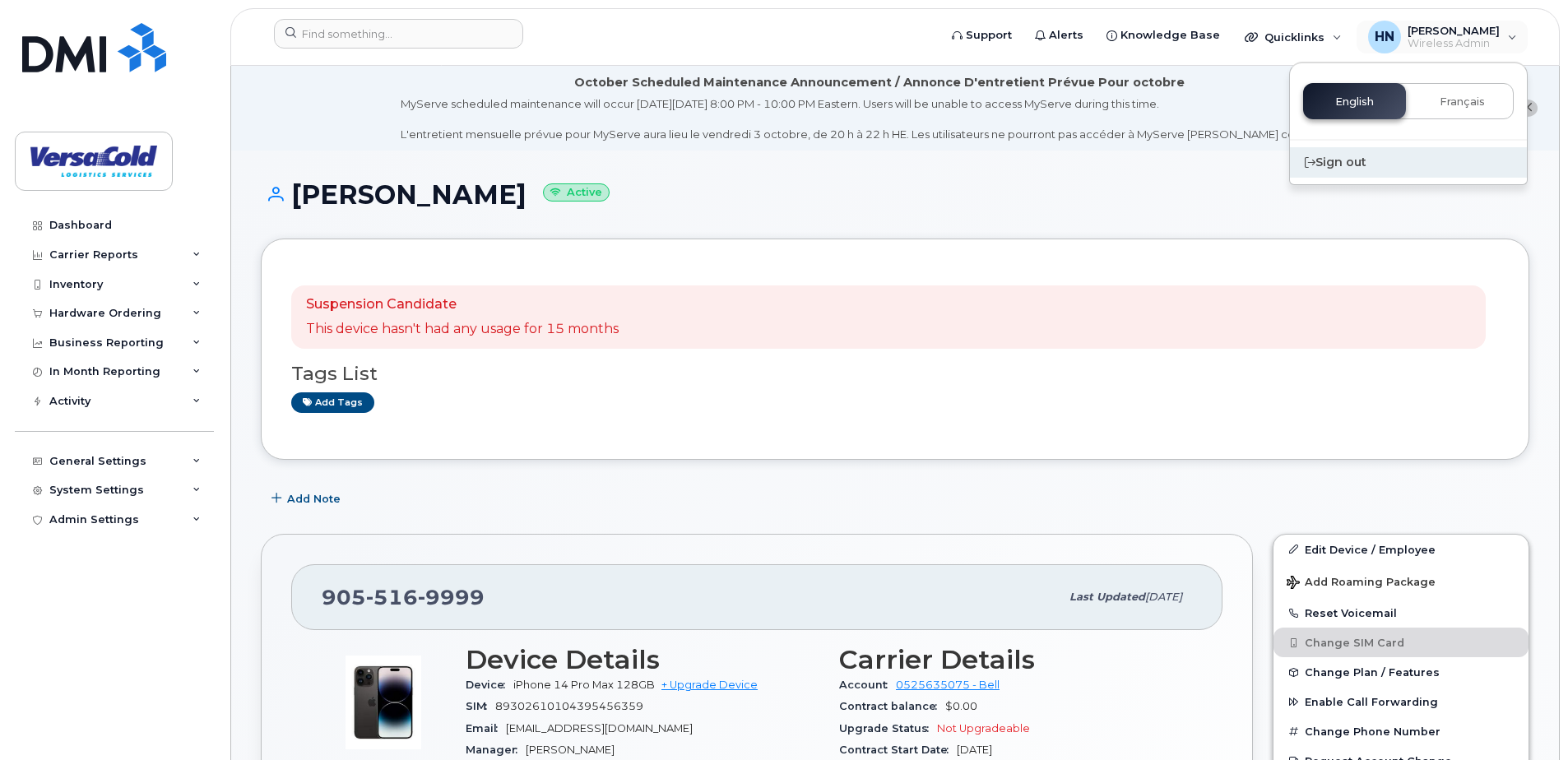
click at [1352, 164] on div "Sign out" at bounding box center [1408, 162] width 237 height 30
